Goal: Task Accomplishment & Management: Use online tool/utility

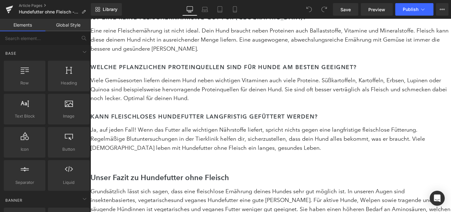
scroll to position [2183, 0]
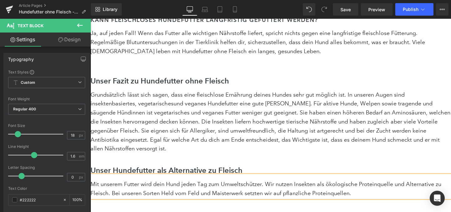
scroll to position [2278, 0]
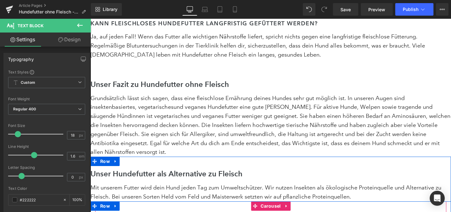
scroll to position [2274, 0]
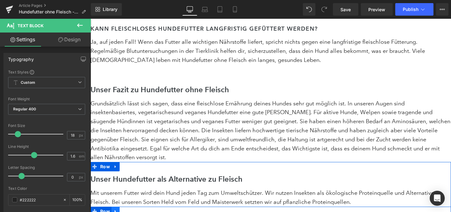
click at [116, 209] on icon at bounding box center [115, 211] width 4 height 5
click at [131, 209] on icon at bounding box center [132, 211] width 4 height 4
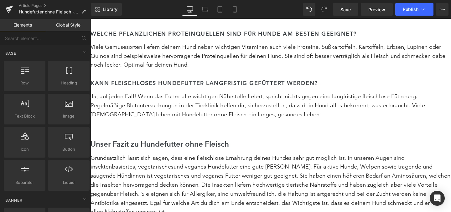
scroll to position [2191, 0]
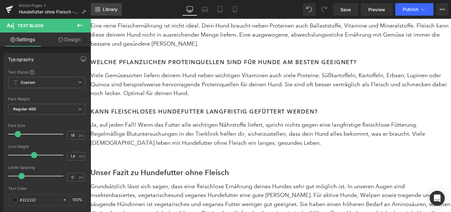
click at [105, 9] on span "Library" at bounding box center [110, 10] width 15 height 6
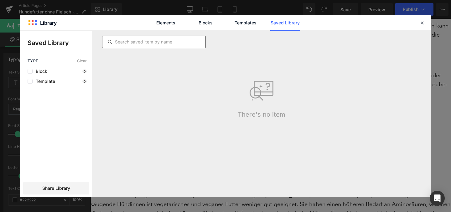
click at [155, 43] on input "text" at bounding box center [153, 42] width 103 height 8
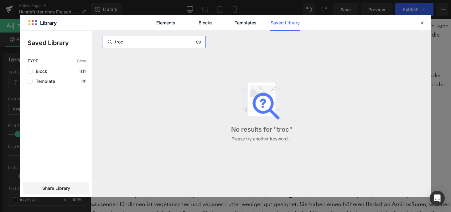
type input "trock"
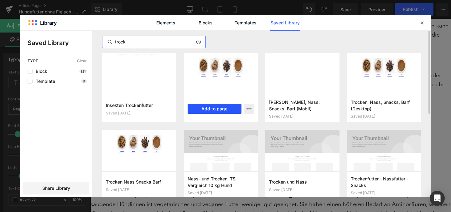
click at [216, 106] on button "Add to page" at bounding box center [215, 109] width 54 height 10
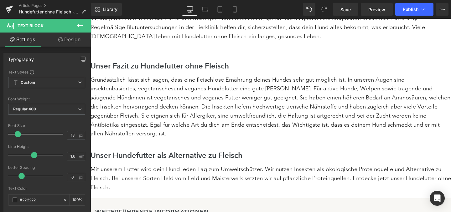
scroll to position [2298, 0]
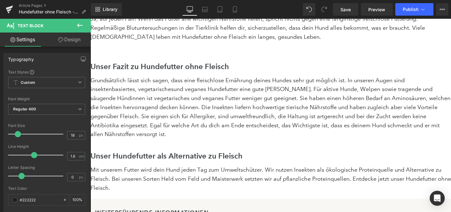
click at [81, 29] on icon at bounding box center [80, 26] width 8 height 8
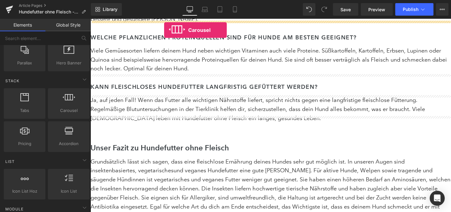
scroll to position [2147, 0]
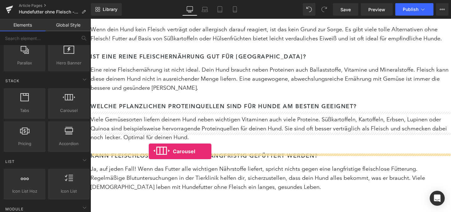
drag, startPoint x: 160, startPoint y: 121, endPoint x: 149, endPoint y: 151, distance: 32.3
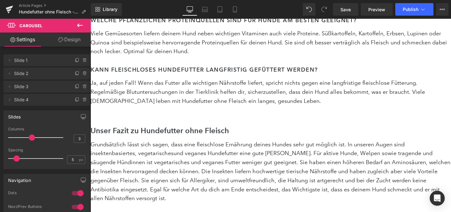
scroll to position [2231, 0]
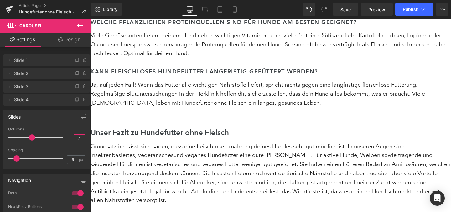
click at [80, 140] on input "3" at bounding box center [79, 139] width 11 height 8
type input "4"
click at [61, 119] on div "Slides" at bounding box center [47, 117] width 86 height 12
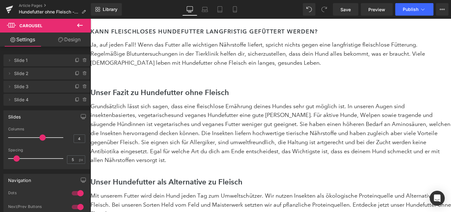
scroll to position [2272, 0]
click at [67, 122] on div "Slides" at bounding box center [47, 117] width 86 height 12
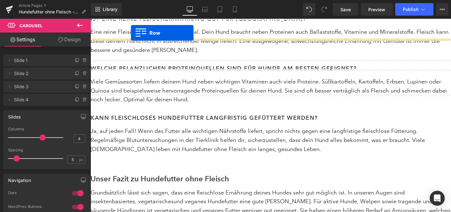
scroll to position [2166, 0]
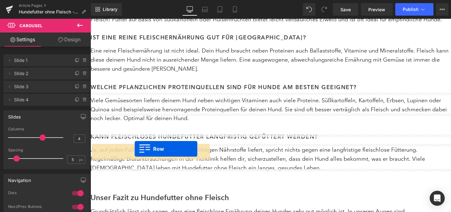
drag, startPoint x: 106, startPoint y: 70, endPoint x: 135, endPoint y: 149, distance: 84.4
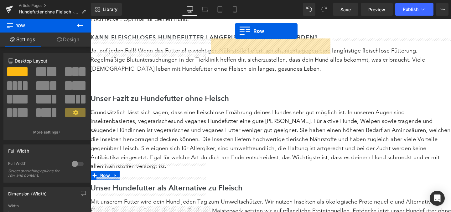
scroll to position [2234, 0]
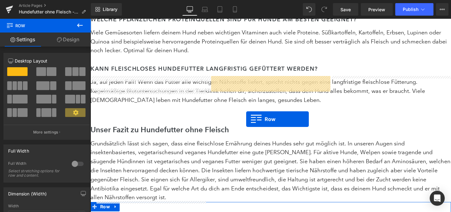
drag, startPoint x: 194, startPoint y: 131, endPoint x: 246, endPoint y: 119, distance: 53.2
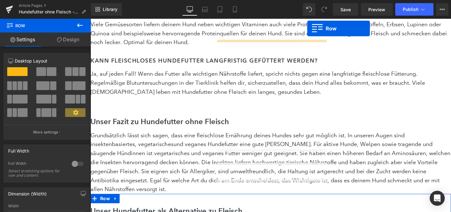
scroll to position [2224, 0]
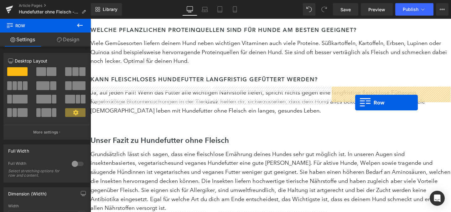
drag, startPoint x: 279, startPoint y: 84, endPoint x: 355, endPoint y: 102, distance: 78.3
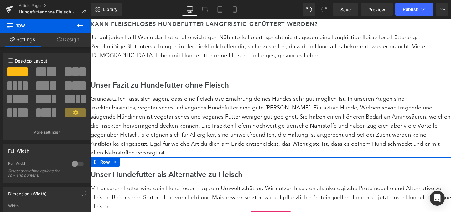
scroll to position [2282, 0]
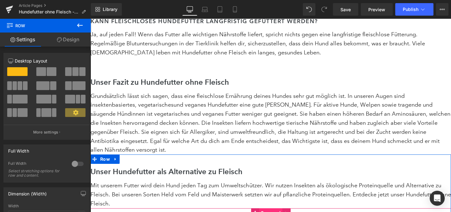
click at [270, 209] on span "Carousel" at bounding box center [270, 213] width 23 height 9
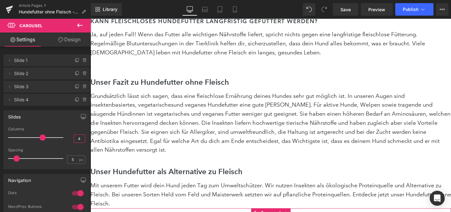
click at [77, 139] on input "4" at bounding box center [79, 139] width 11 height 8
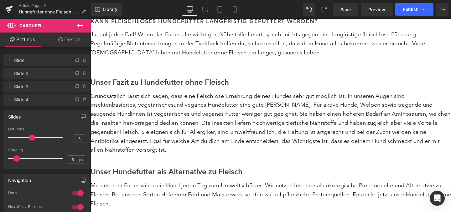
click at [66, 127] on div "Slides 3 Columns 3 3 Columns 3 3 Columns 3 1 Columns 1 5px Spacing 5 px 5px Spa…" at bounding box center [46, 140] width 86 height 59
click at [81, 137] on input "3" at bounding box center [79, 139] width 11 height 8
type input "4"
click at [67, 127] on div "Slides 3 Columns 4 3 Columns 3 3 Columns 3 1 Columns 1 5px Spacing 5 px 5px Spa…" at bounding box center [46, 140] width 86 height 59
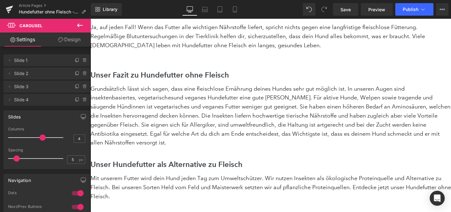
scroll to position [2263, 0]
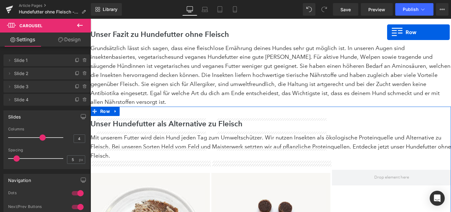
scroll to position [2298, 0]
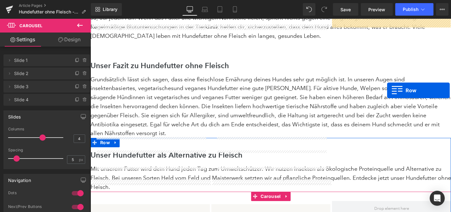
drag, startPoint x: 360, startPoint y: 103, endPoint x: 387, endPoint y: 90, distance: 29.4
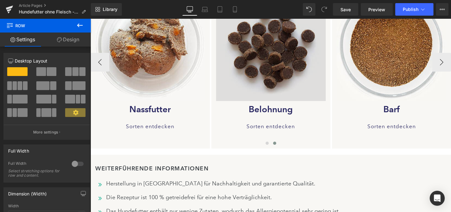
scroll to position [2524, 0]
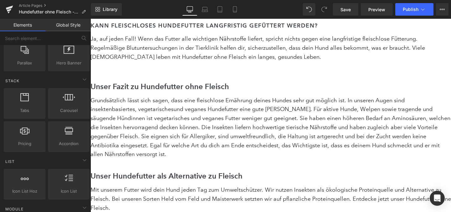
scroll to position [2276, 0]
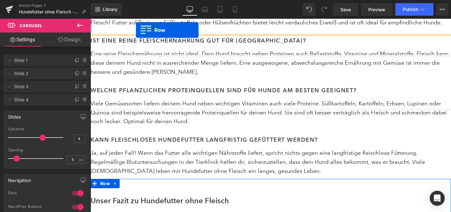
scroll to position [2126, 0]
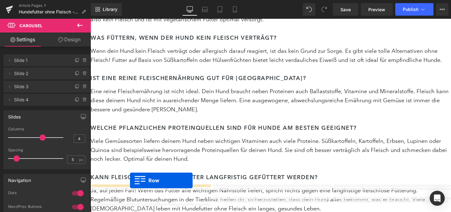
drag, startPoint x: 95, startPoint y: 44, endPoint x: 130, endPoint y: 181, distance: 140.9
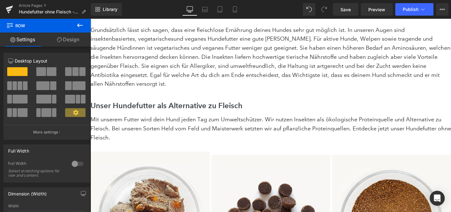
scroll to position [2348, 0]
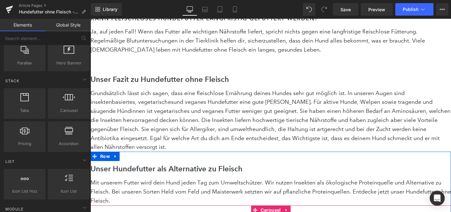
scroll to position [2284, 0]
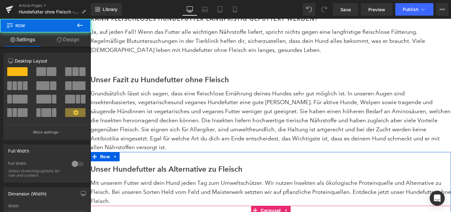
drag, startPoint x: 245, startPoint y: 35, endPoint x: 254, endPoint y: 27, distance: 11.7
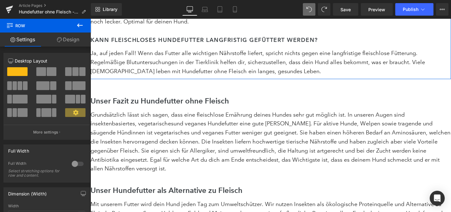
scroll to position [2264, 0]
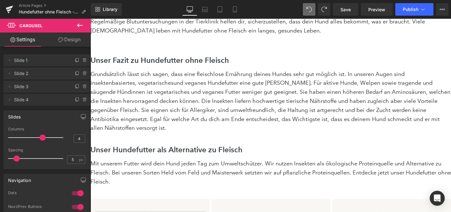
scroll to position [2303, 0]
click at [238, 11] on icon at bounding box center [235, 9] width 6 height 6
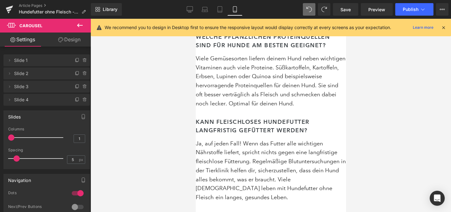
scroll to position [3743, 0]
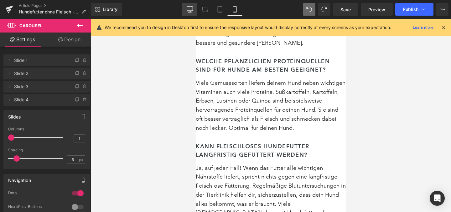
click at [191, 8] on icon at bounding box center [190, 9] width 6 height 6
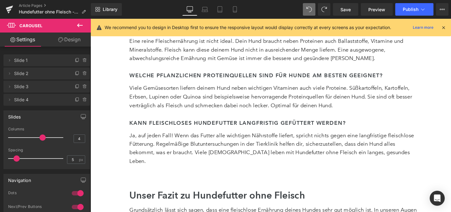
scroll to position [2285, 0]
click at [415, 13] on button "Publish" at bounding box center [414, 9] width 38 height 13
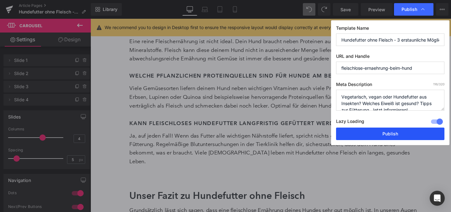
click at [395, 128] on button "Publish" at bounding box center [390, 134] width 108 height 13
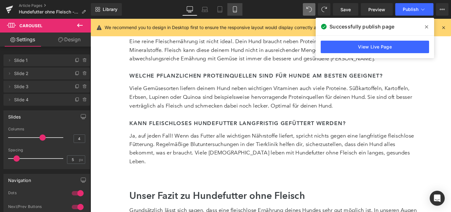
click at [234, 8] on icon at bounding box center [235, 9] width 6 height 6
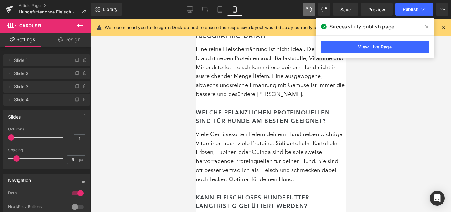
scroll to position [3693, 0]
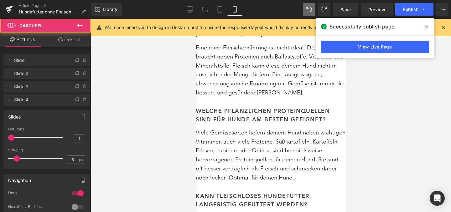
click at [61, 40] on icon at bounding box center [60, 39] width 5 height 5
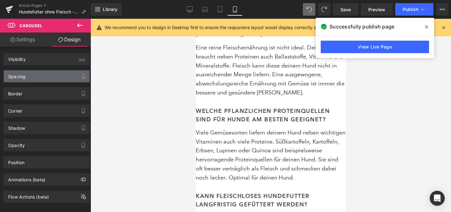
click at [53, 72] on div "Spacing" at bounding box center [47, 76] width 86 height 12
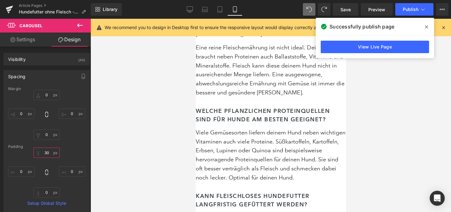
click at [49, 155] on input "30" at bounding box center [47, 153] width 26 height 10
type input "0"
click at [193, 12] on icon at bounding box center [190, 9] width 6 height 6
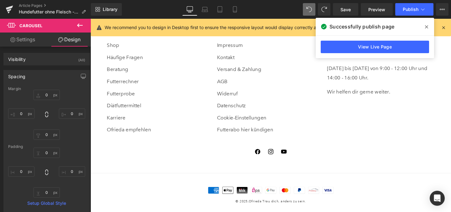
type input "0"
type input "3.37865"
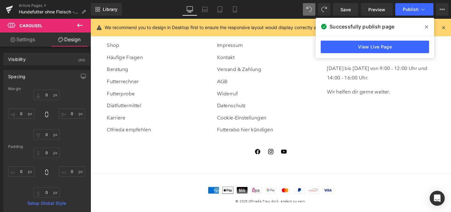
type input "0"
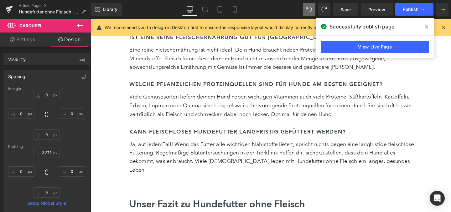
scroll to position [2274, 0]
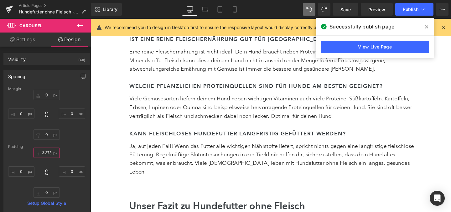
click at [45, 154] on input "3.37865" at bounding box center [47, 153] width 26 height 10
type input "0"
click at [75, 135] on div "0px 0 0px 0 0px 0 0px 0" at bounding box center [46, 115] width 77 height 50
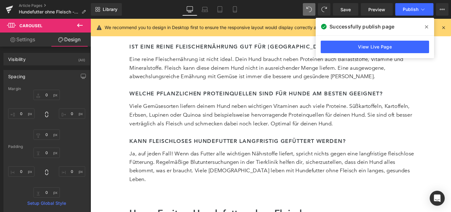
scroll to position [2262, 0]
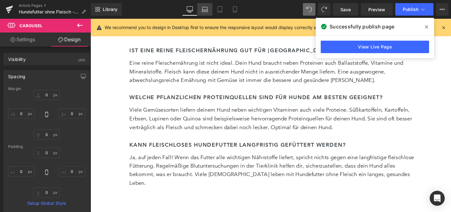
click at [207, 7] on icon at bounding box center [205, 8] width 5 height 3
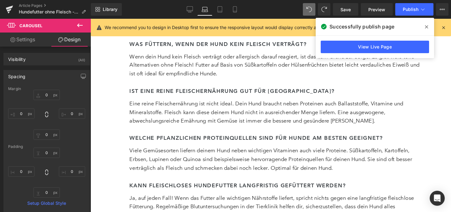
type input "0"
type input "3.37881"
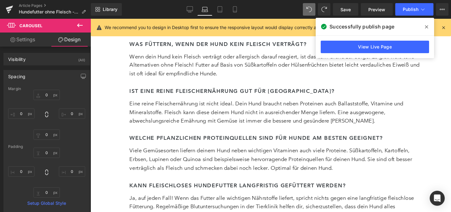
type input "0"
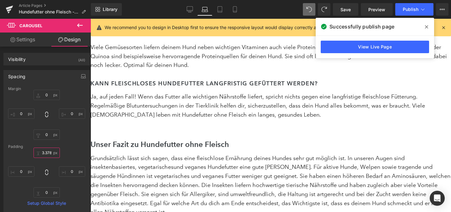
click at [47, 151] on input "3.37881" at bounding box center [47, 153] width 26 height 10
type input "0"
click at [83, 73] on button "button" at bounding box center [83, 76] width 10 height 12
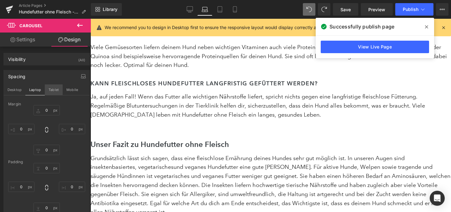
click at [49, 90] on button "Tablet" at bounding box center [54, 90] width 18 height 11
type input "0"
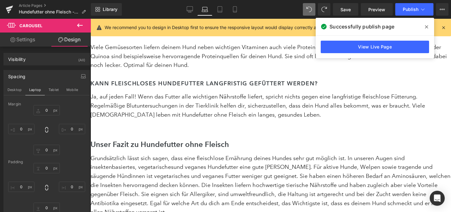
type input "2.12375"
type input "0"
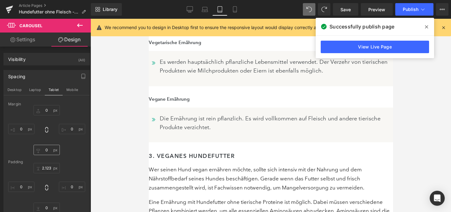
scroll to position [2991, 0]
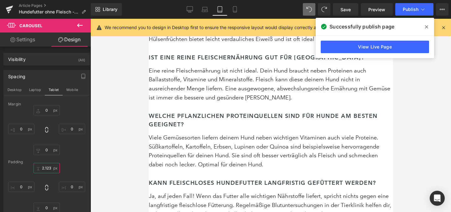
click at [48, 165] on input "2.12375" at bounding box center [47, 168] width 26 height 10
type input "0"
click at [238, 9] on icon at bounding box center [235, 9] width 6 height 6
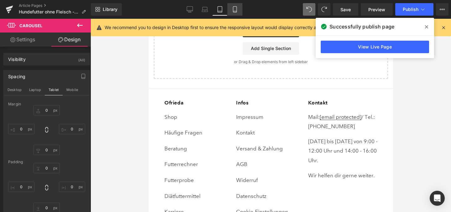
type input "0"
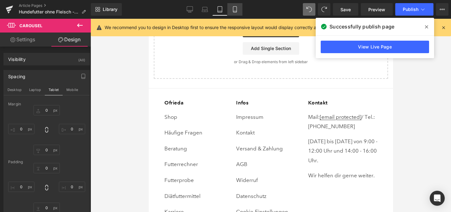
type input "0"
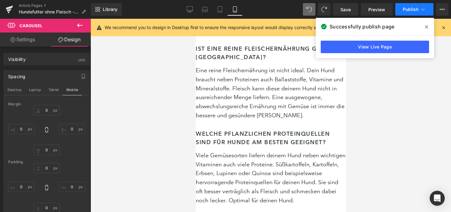
click at [406, 10] on span "Publish" at bounding box center [411, 9] width 16 height 5
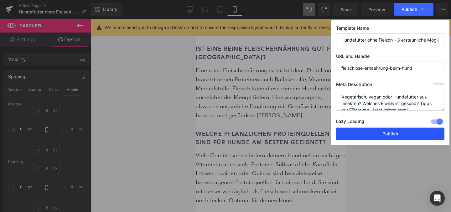
click at [374, 131] on button "Publish" at bounding box center [390, 134] width 108 height 13
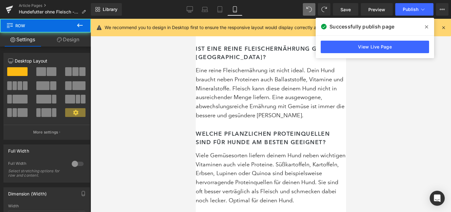
drag, startPoint x: 227, startPoint y: 96, endPoint x: 227, endPoint y: 88, distance: 8.1
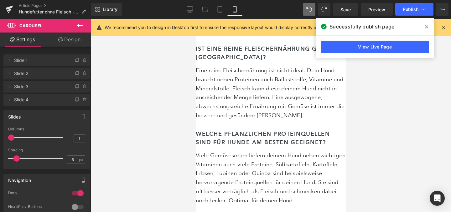
click at [57, 39] on link "Design" at bounding box center [69, 40] width 45 height 14
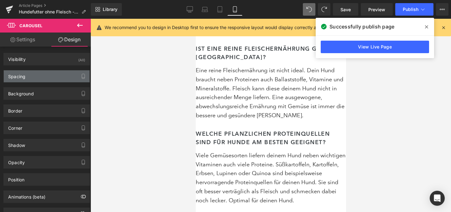
click at [47, 81] on div "Spacing" at bounding box center [47, 76] width 86 height 12
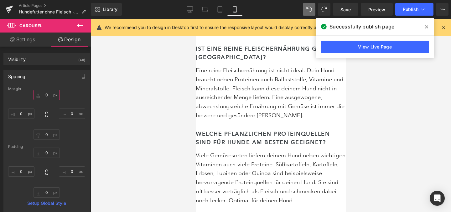
click at [46, 91] on input "0" at bounding box center [47, 95] width 26 height 10
type input "-"
click at [50, 150] on input "0" at bounding box center [47, 153] width 26 height 10
type input "-"
type input "ß"
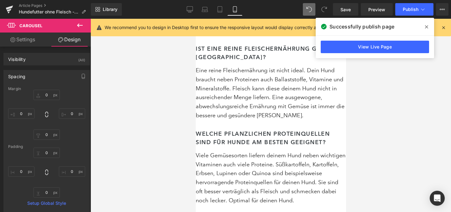
click at [77, 145] on div "Padding" at bounding box center [46, 147] width 77 height 4
click at [45, 153] on input "text" at bounding box center [47, 153] width 26 height 10
type input "0"
click at [77, 147] on div "Padding" at bounding box center [46, 147] width 77 height 4
click at [46, 94] on input "text" at bounding box center [47, 95] width 26 height 10
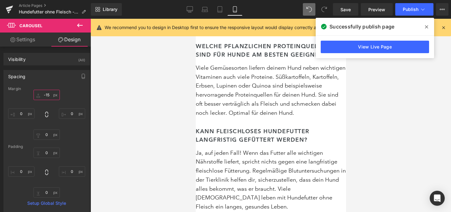
scroll to position [3724, 0]
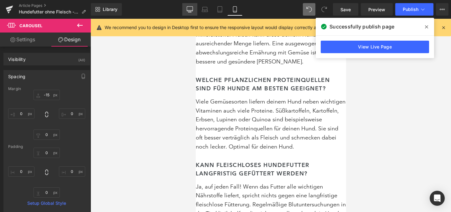
click at [195, 9] on link "Desktop" at bounding box center [189, 9] width 15 height 13
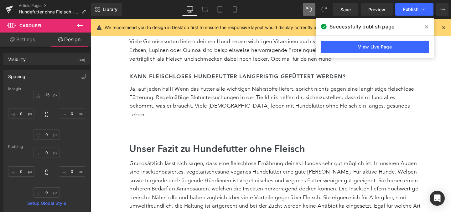
type input "-13.3106"
type input "0"
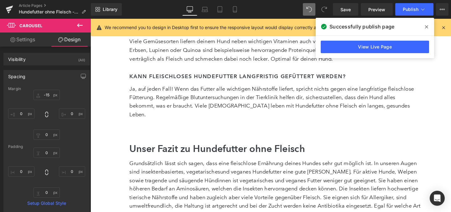
type input "0"
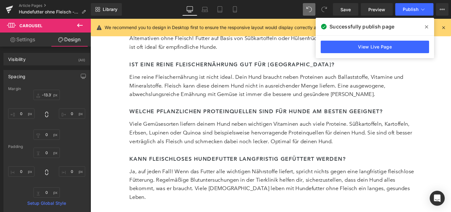
scroll to position [2231, 0]
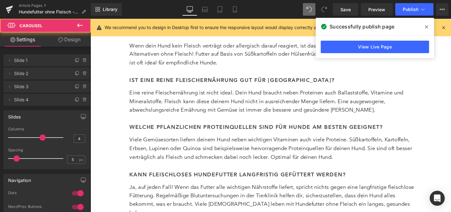
click at [63, 36] on link "Design" at bounding box center [69, 40] width 45 height 14
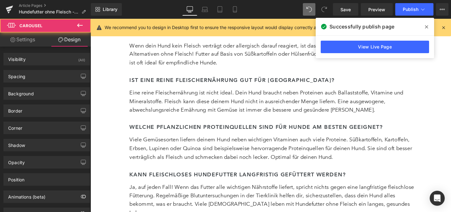
type input "0"
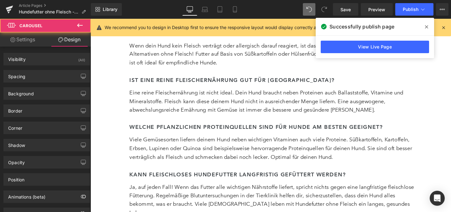
type input "0"
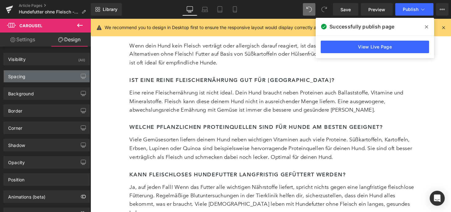
click at [52, 72] on div "Spacing" at bounding box center [47, 76] width 86 height 12
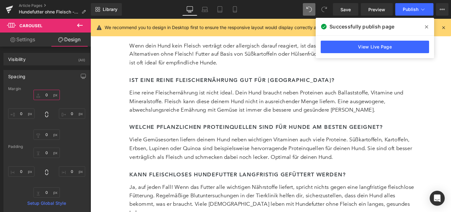
click at [50, 97] on input "0" at bounding box center [47, 95] width 26 height 10
click at [207, 9] on icon at bounding box center [205, 9] width 6 height 6
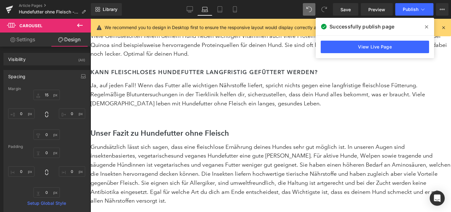
scroll to position [2188, 0]
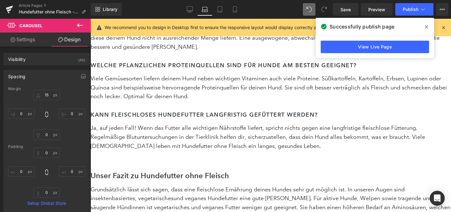
type input "13.3108"
type input "0"
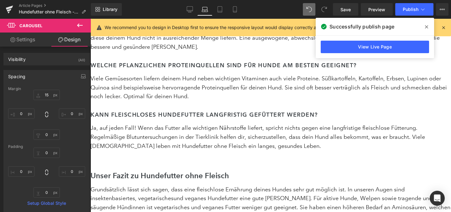
type input "0"
click at [46, 95] on input "13.3108" at bounding box center [47, 95] width 26 height 10
click at [220, 13] on link "Tablet" at bounding box center [219, 9] width 15 height 13
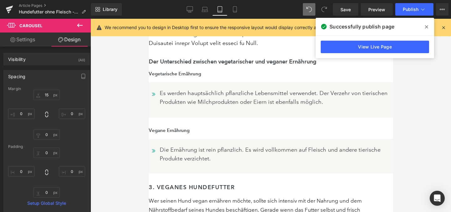
type input "13.3115"
type input "0"
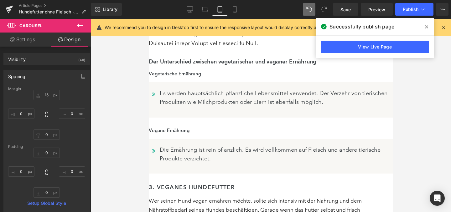
type input "0"
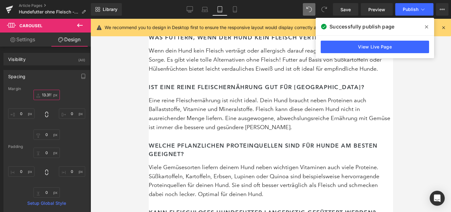
click at [46, 95] on input "13.3115" at bounding box center [47, 95] width 26 height 10
click at [238, 9] on icon at bounding box center [235, 9] width 6 height 6
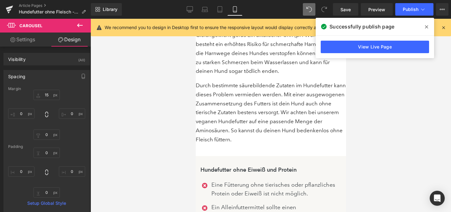
scroll to position [3640, 0]
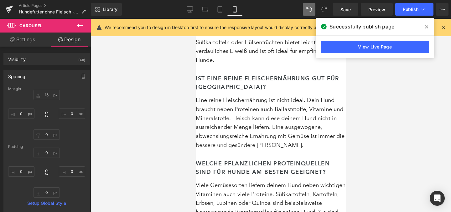
type input "11.6213"
type input "0"
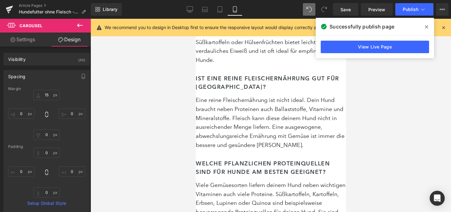
type input "0"
click at [193, 11] on icon at bounding box center [190, 9] width 6 height 6
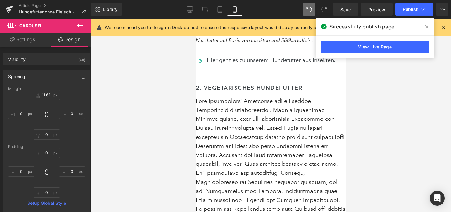
type input "-11.6219"
type input "0"
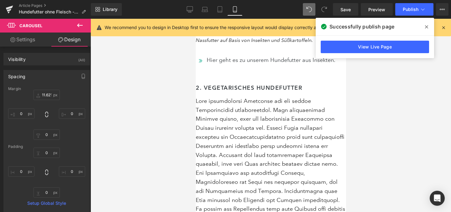
type input "0"
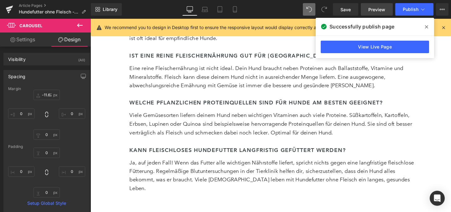
scroll to position [2232, 0]
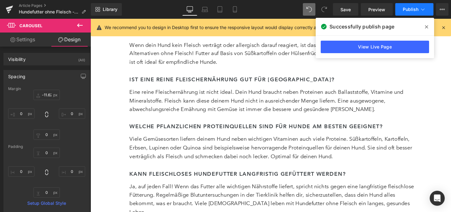
click at [427, 7] on button "Publish" at bounding box center [414, 9] width 38 height 13
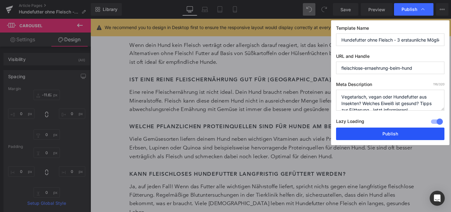
click at [386, 128] on button "Publish" at bounding box center [390, 134] width 108 height 13
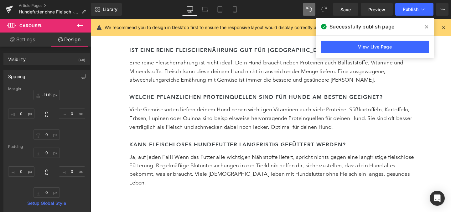
scroll to position [2263, 0]
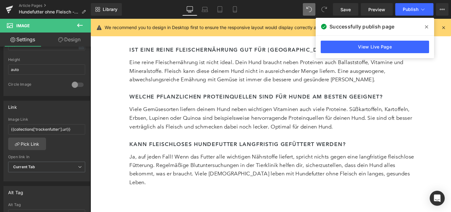
scroll to position [222, 0]
click at [34, 123] on input "{{collections['trockenfutter'].url}}" at bounding box center [46, 128] width 77 height 10
type input "{{collections['hund-trockenfutter'].url}}"
click at [39, 123] on input "{{collections['hund-trockenfutter'].url}}" at bounding box center [46, 128] width 77 height 10
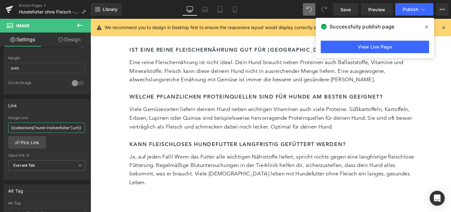
click at [39, 123] on input "{{collections['hund-trockenfutter'].url}}" at bounding box center [46, 128] width 77 height 10
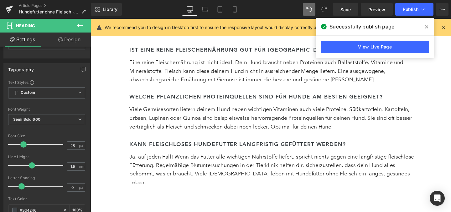
scroll to position [30, 0]
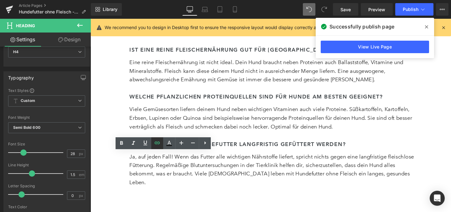
click at [158, 148] on link at bounding box center [157, 143] width 12 height 12
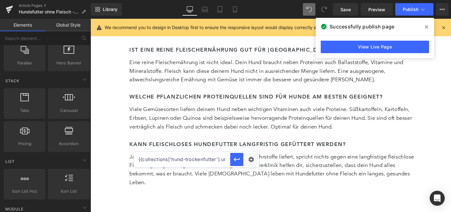
scroll to position [167, 0]
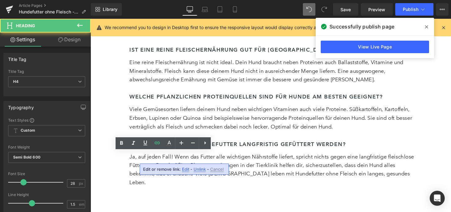
scroll to position [30, 0]
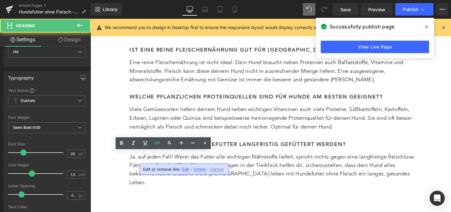
click at [90, 19] on div at bounding box center [90, 19] width 0 height 0
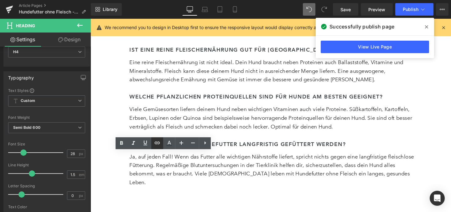
click at [159, 145] on icon at bounding box center [157, 143] width 8 height 8
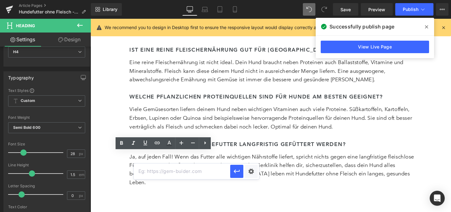
click at [164, 170] on input "text" at bounding box center [182, 172] width 96 height 16
paste input "{{collections['hund-trockenfutter'].url}}"
type input "{{collections['hund-trockenfutter'].url}}"
click at [235, 173] on icon "button" at bounding box center [237, 172] width 8 height 8
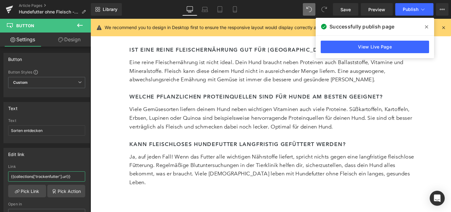
click at [60, 178] on input "{{collections['trockenfutter'].url}}" at bounding box center [46, 177] width 77 height 10
paste input "hund-"
type input "{{collections['hund-trockenfutter'].url}}"
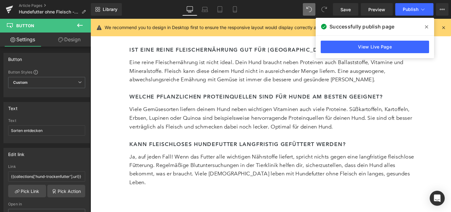
click at [67, 160] on div "Edit link {{collections['hund-trockenfutter'].url}} Link {{collections['hund-tr…" at bounding box center [46, 188] width 86 height 81
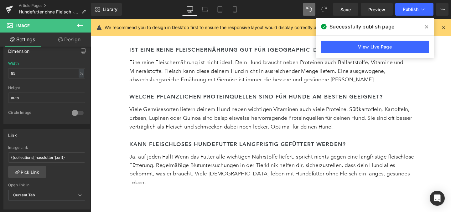
scroll to position [193, 0]
click at [34, 152] on input "{{collections['nassfutter'].url}}" at bounding box center [46, 157] width 77 height 10
type input "{{collections['hund-nassfutter'].url}}"
click at [58, 152] on input "{{collections['hund-nassfutter'].url}}" at bounding box center [46, 157] width 77 height 10
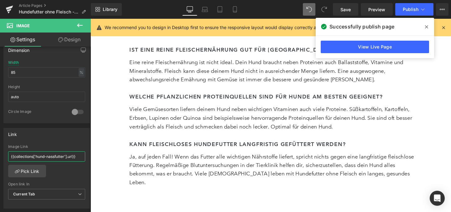
click at [58, 152] on input "{{collections['hund-nassfutter'].url}}" at bounding box center [46, 157] width 77 height 10
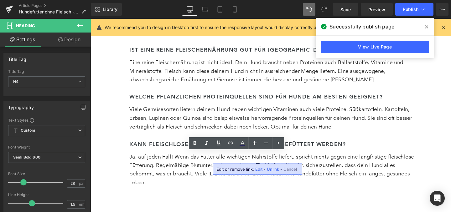
click at [255, 169] on span "Edit" at bounding box center [258, 169] width 7 height 5
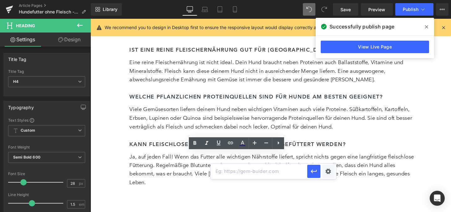
click at [246, 169] on input "text" at bounding box center [259, 172] width 96 height 16
paste input "{{collections['hund-nassfutter'].url}}"
type input "{{collections['hund-nassfutter'].url}}"
click at [316, 168] on button "button" at bounding box center [313, 171] width 13 height 13
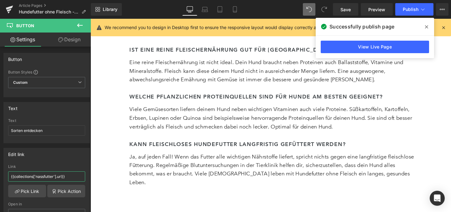
click at [76, 172] on input "{{collections['nassfutter'].url}}" at bounding box center [46, 177] width 77 height 10
paste input "hund-"
type input "{{collections['hund-nassfutter'].url}}"
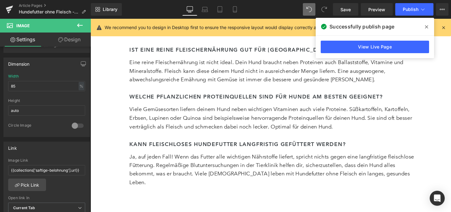
scroll to position [182, 0]
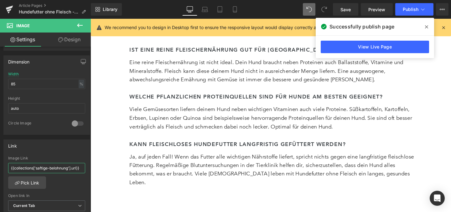
click at [63, 163] on input "{{collections['saftige-belohnung'].url}}" at bounding box center [46, 168] width 77 height 10
type input "{{collections['hund-snacks'].url}}"
click at [70, 163] on input "{{collections['hund-snacks'].url}}" at bounding box center [46, 168] width 77 height 10
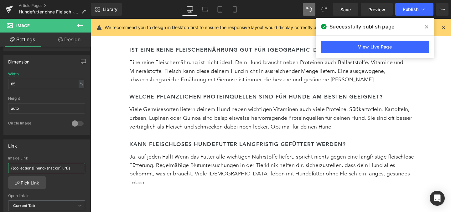
copy link "Nassfutter"
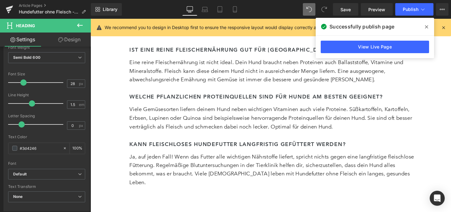
scroll to position [99, 0]
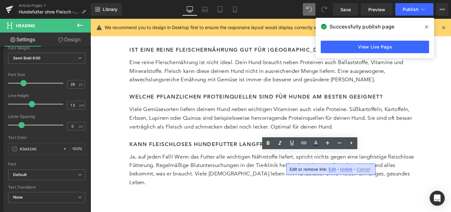
click at [328, 170] on span "Edit" at bounding box center [331, 169] width 7 height 5
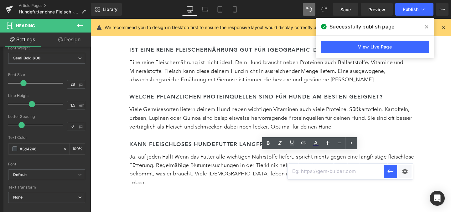
click at [304, 169] on input "text" at bounding box center [335, 172] width 96 height 16
paste input "{{collections['hund-snacks'].url}}"
type input "{{collections['hund-snacks'].url}}"
click at [388, 172] on icon "button" at bounding box center [391, 172] width 6 height 4
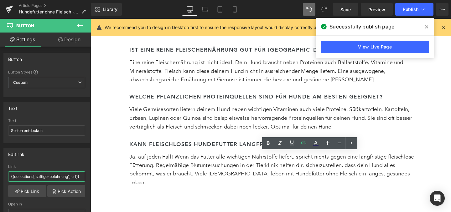
click at [47, 173] on input "{{collections['saftige-belohnung'].url}}" at bounding box center [46, 177] width 77 height 10
paste input "hund-snacks"
type input "{{collections['hund-snacks'].url}}"
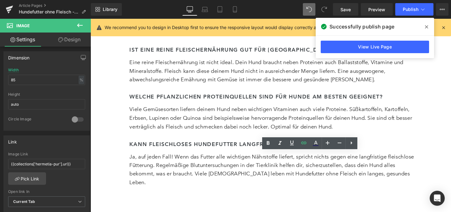
scroll to position [188, 0]
click at [55, 157] on input "{{collections['hermetia-pur'].url}}" at bounding box center [46, 162] width 77 height 10
drag, startPoint x: 54, startPoint y: 148, endPoint x: 34, endPoint y: 148, distance: 20.4
click at [34, 157] on input "{{collections['hermetia-pur'].url}}" at bounding box center [46, 162] width 77 height 10
paste input "und-insekten-barf"
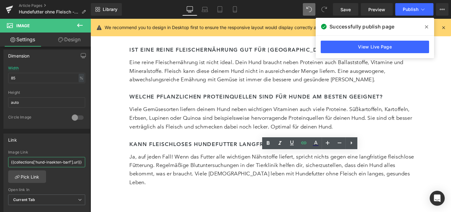
click at [62, 157] on input "{{collections['hund-insekten-barf'].url}}" at bounding box center [46, 162] width 77 height 10
copy link "Belohnung"
type input "{{collections['hund-insekten-barf'].url}}"
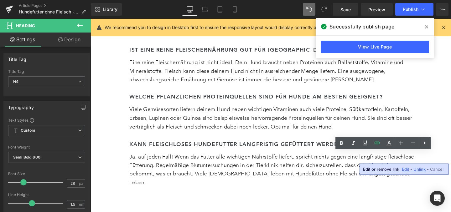
click at [402, 168] on span "Edit" at bounding box center [405, 169] width 7 height 5
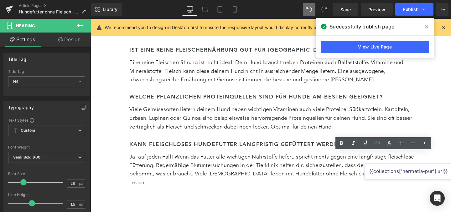
click at [392, 172] on input "{{collections['hermetia-pur'].url}}" at bounding box center [412, 172] width 96 height 16
paste input "und-insekten-barf"
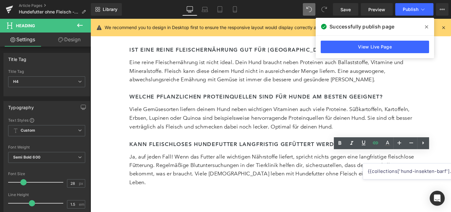
type input "{{collections['hund-insekten-barf'].url}}"
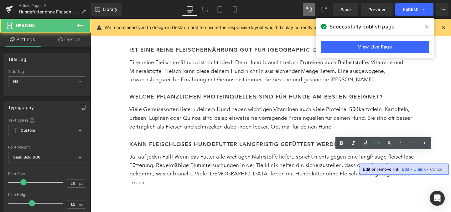
click at [403, 170] on span "Edit" at bounding box center [405, 169] width 7 height 5
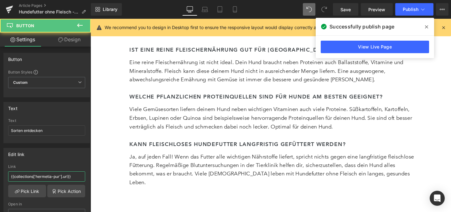
click at [40, 175] on input "{{collections['hermetia-pur'].url}}" at bounding box center [46, 177] width 77 height 10
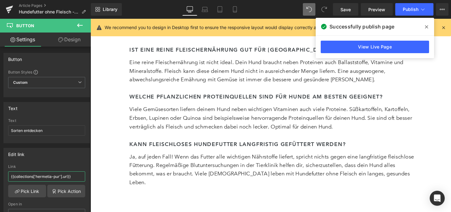
click at [40, 175] on input "{{collections['hermetia-pur'].url}}" at bounding box center [46, 177] width 77 height 10
paste input "und-insekten-barf"
type input "{{collections['hund-insekten-barf'].url}}"
click at [63, 165] on div "Link" at bounding box center [46, 167] width 77 height 4
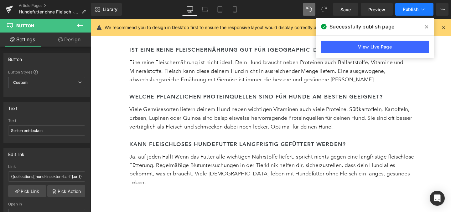
click at [412, 7] on span "Publish" at bounding box center [411, 9] width 16 height 5
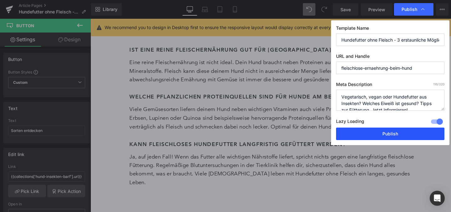
click at [364, 128] on button "Publish" at bounding box center [390, 134] width 108 height 13
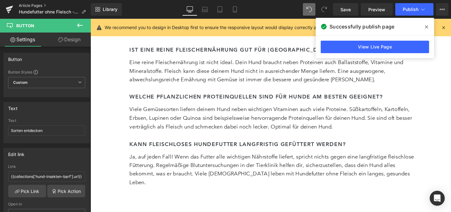
click at [19, 6] on link "Article Pages" at bounding box center [55, 5] width 72 height 5
